Goal: Task Accomplishment & Management: Manage account settings

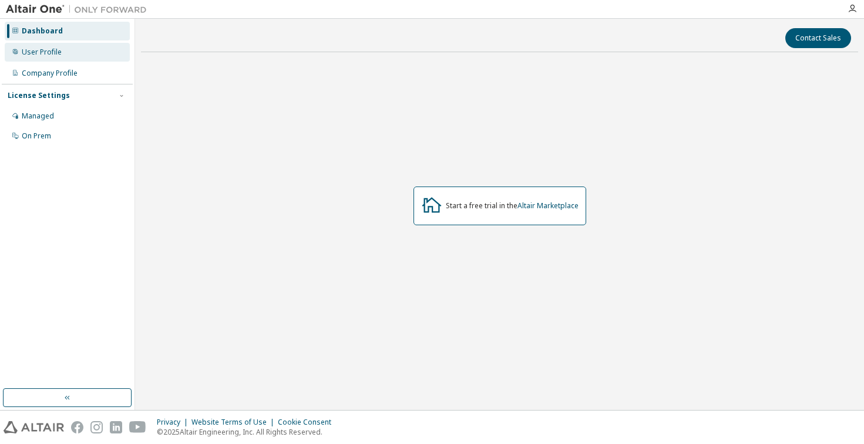
click at [50, 49] on div "User Profile" at bounding box center [42, 52] width 40 height 9
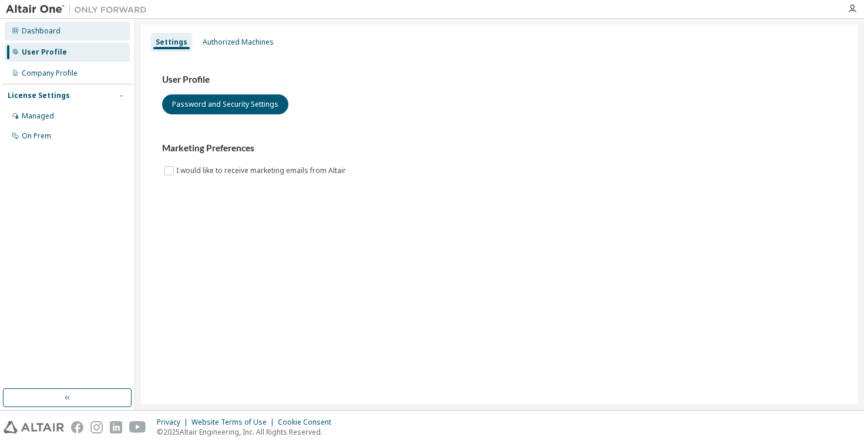
click at [56, 35] on div "Dashboard" at bounding box center [41, 30] width 39 height 9
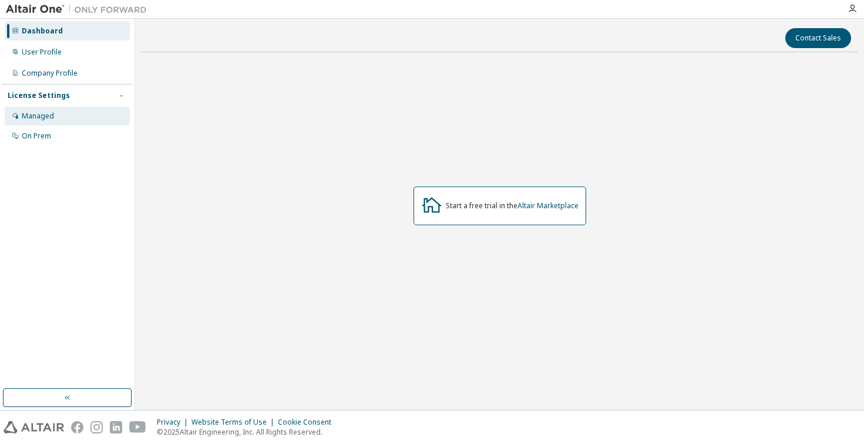
click at [39, 119] on div "Managed" at bounding box center [38, 116] width 32 height 9
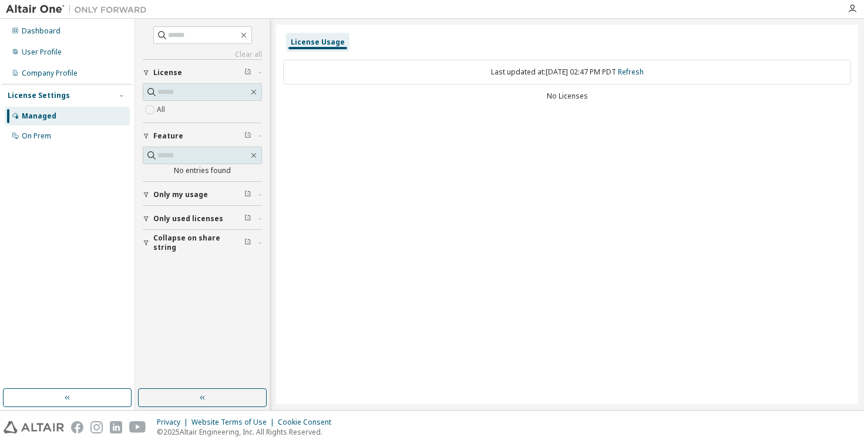
click at [261, 220] on icon "button" at bounding box center [260, 219] width 7 height 4
click at [261, 200] on button "Only my usage" at bounding box center [202, 195] width 119 height 26
click at [255, 237] on button "Collapse on share string" at bounding box center [202, 243] width 119 height 26
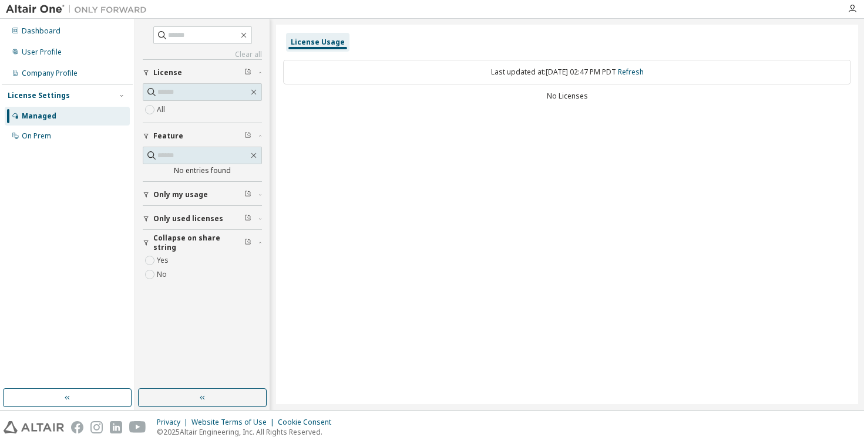
click at [255, 237] on button "Collapse on share string" at bounding box center [202, 243] width 119 height 26
click at [325, 38] on div "License Usage" at bounding box center [318, 42] width 54 height 9
click at [544, 77] on div "Last updated at: Tue 2025-10-14 02:47 PM PDT Refresh" at bounding box center [567, 72] width 568 height 25
click at [643, 75] on link "Refresh" at bounding box center [631, 72] width 26 height 10
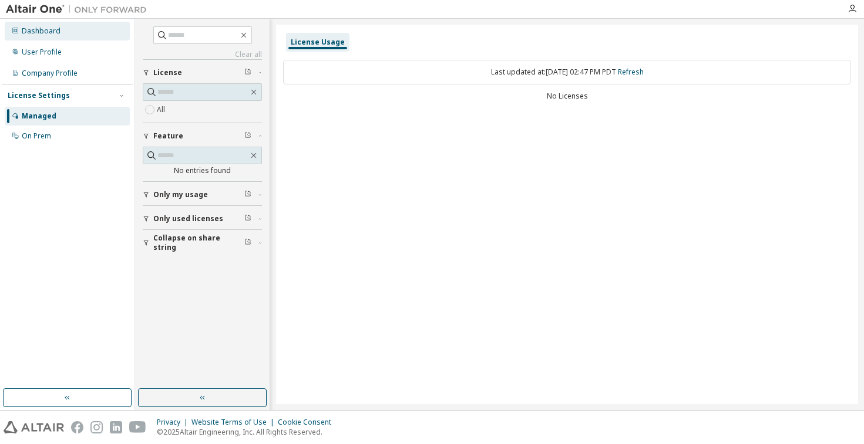
click at [60, 36] on div "Dashboard" at bounding box center [67, 31] width 125 height 19
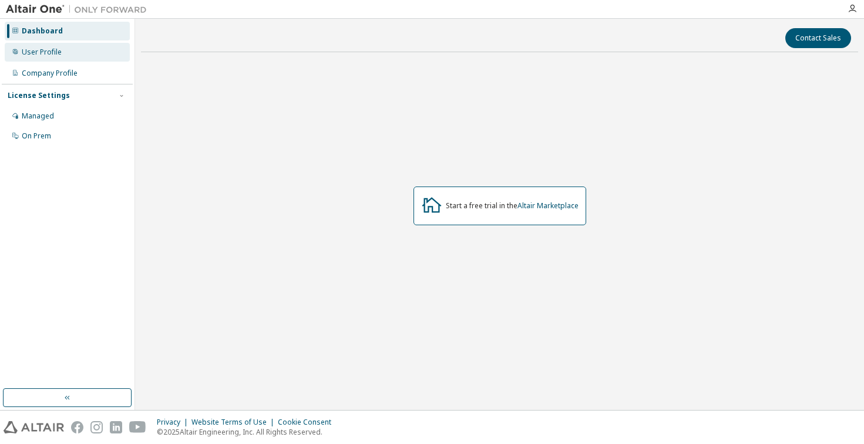
click at [55, 51] on div "User Profile" at bounding box center [42, 52] width 40 height 9
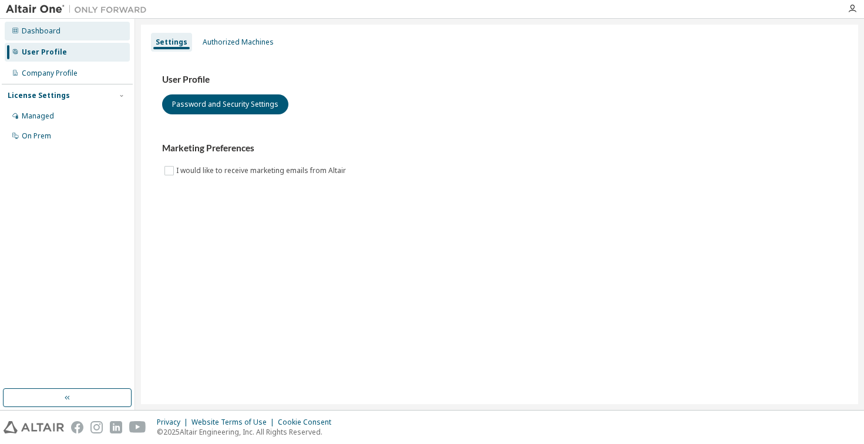
click at [82, 32] on div "Dashboard" at bounding box center [67, 31] width 125 height 19
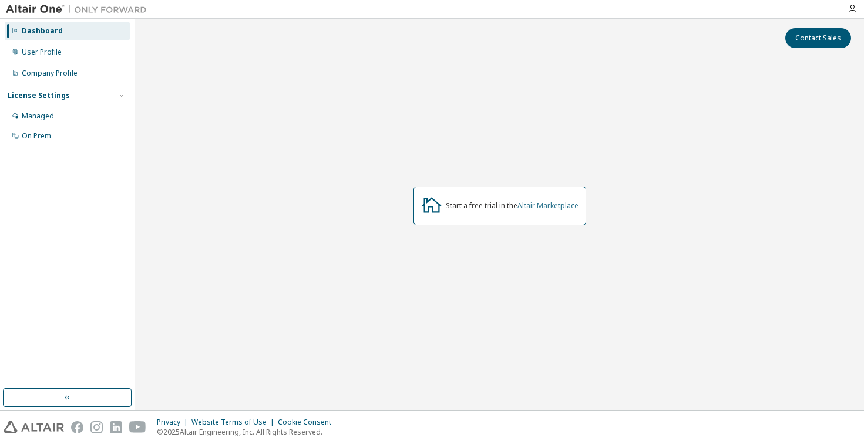
click at [534, 205] on link "Altair Marketplace" at bounding box center [547, 206] width 61 height 10
